Goal: Navigation & Orientation: Find specific page/section

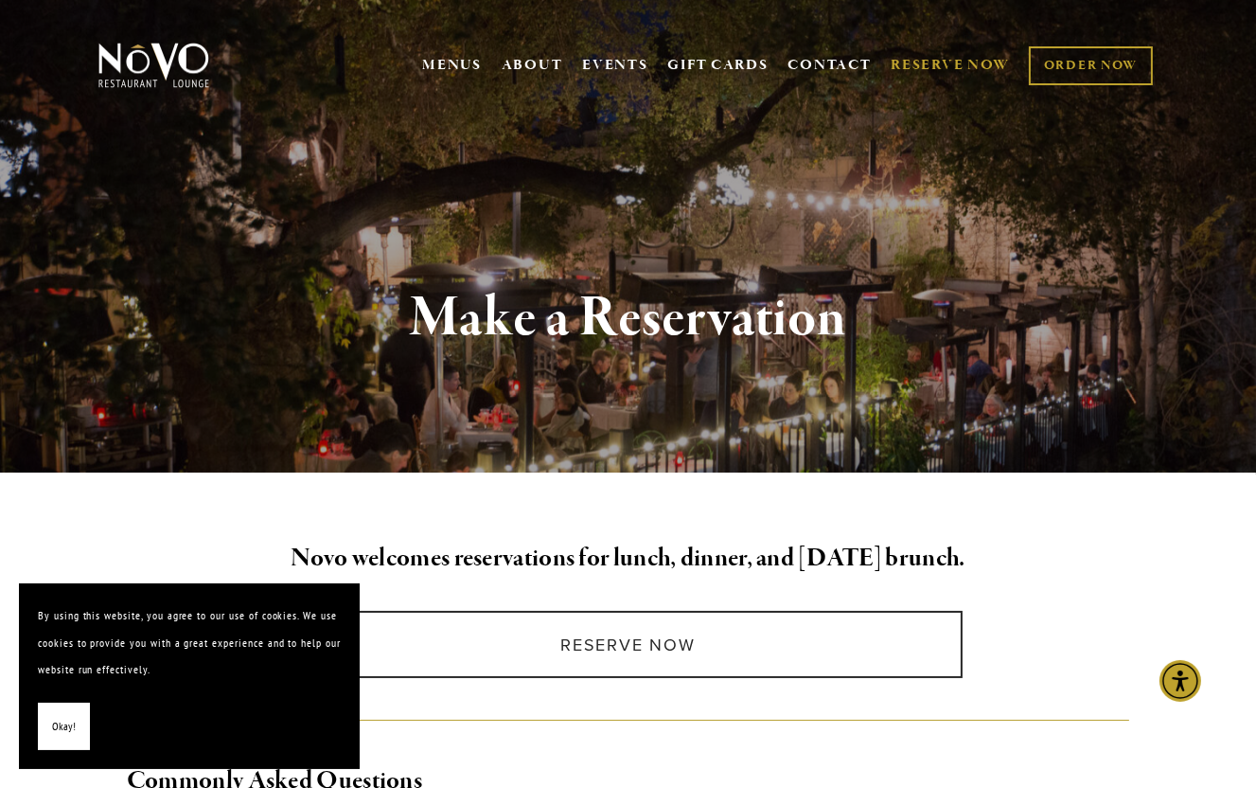
click at [60, 720] on span "Okay!" at bounding box center [64, 726] width 24 height 27
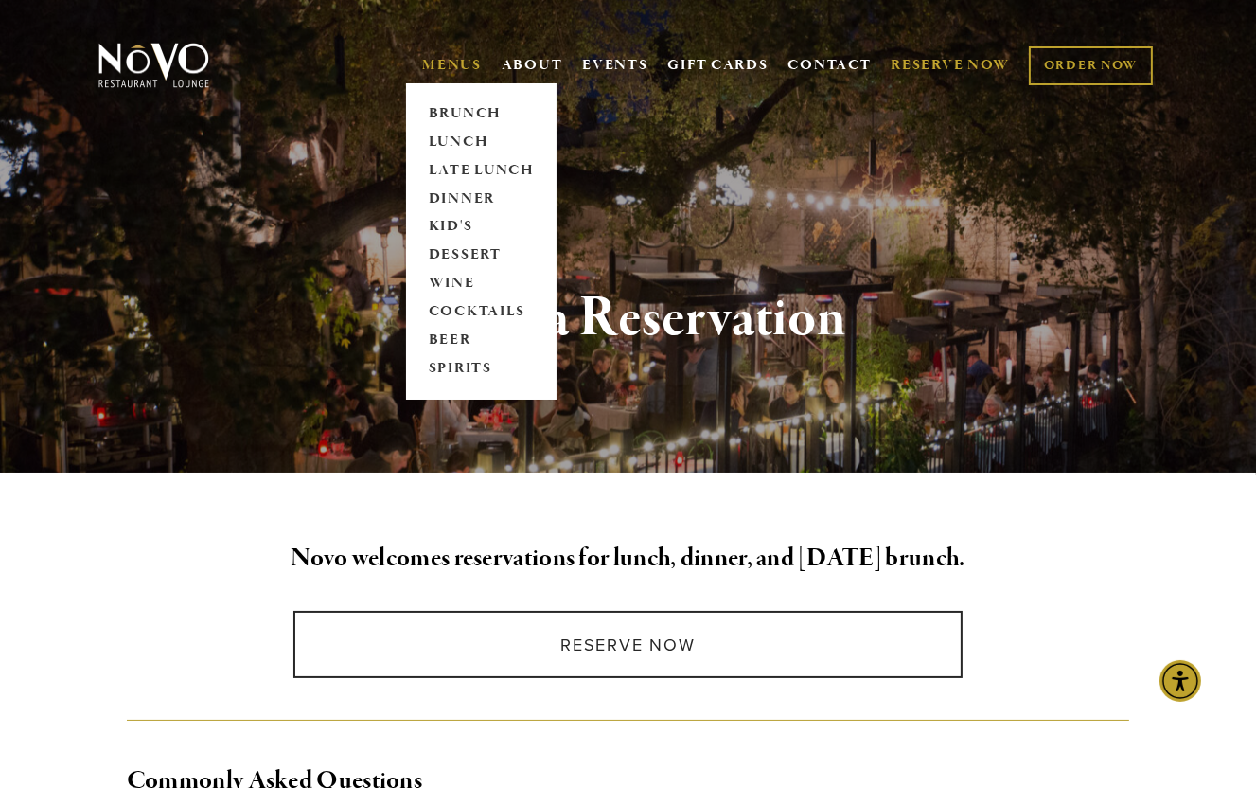
click at [462, 66] on link "MENUS" at bounding box center [452, 65] width 60 height 19
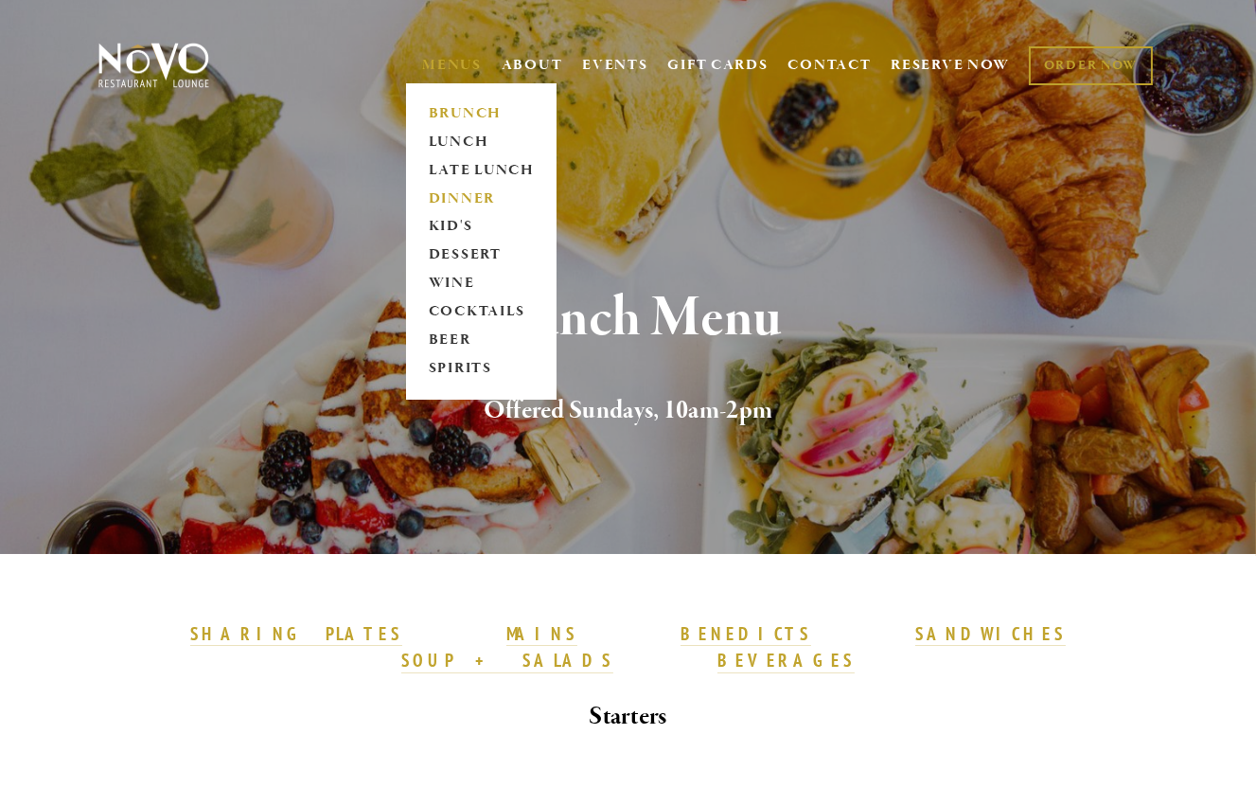
click at [459, 190] on link "DINNER" at bounding box center [481, 199] width 118 height 28
drag, startPoint x: 450, startPoint y: 189, endPoint x: 474, endPoint y: 194, distance: 25.1
click at [450, 189] on link "DINNER" at bounding box center [481, 199] width 118 height 28
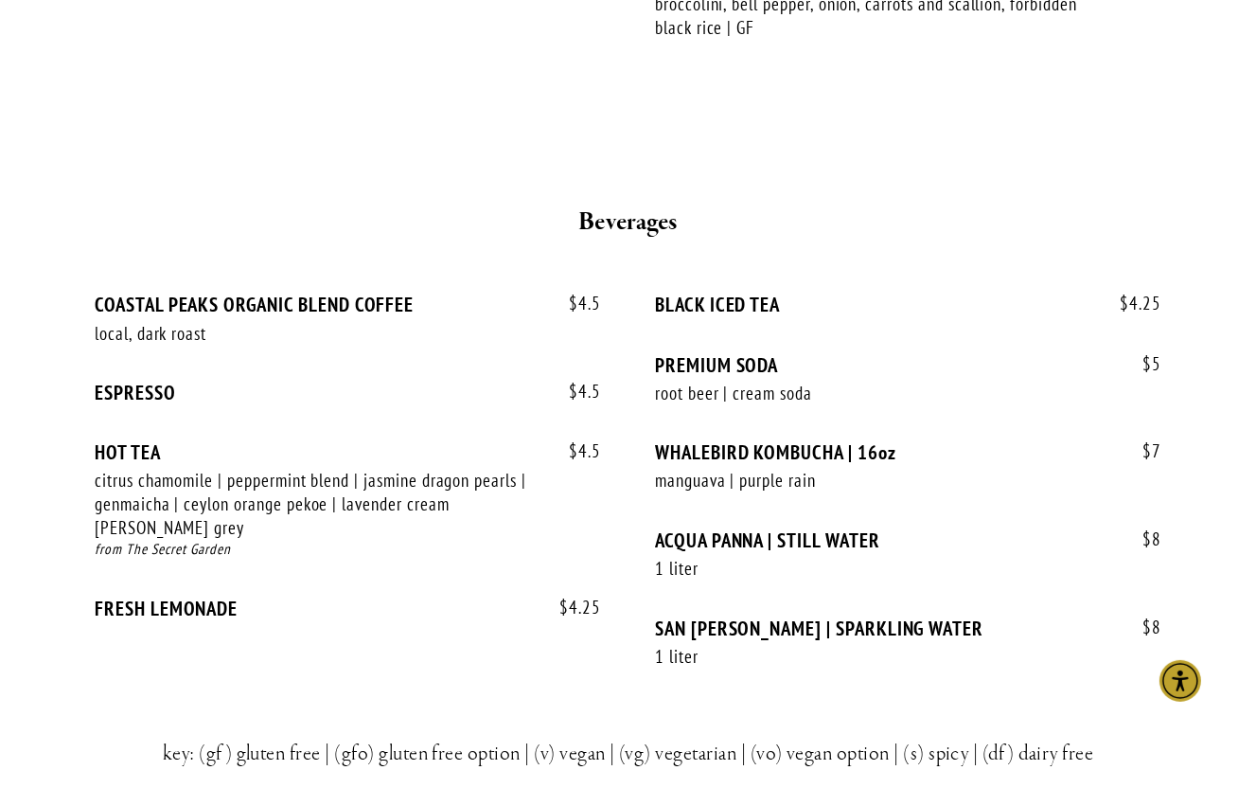
scroll to position [4004, 0]
